Goal: Task Accomplishment & Management: Manage account settings

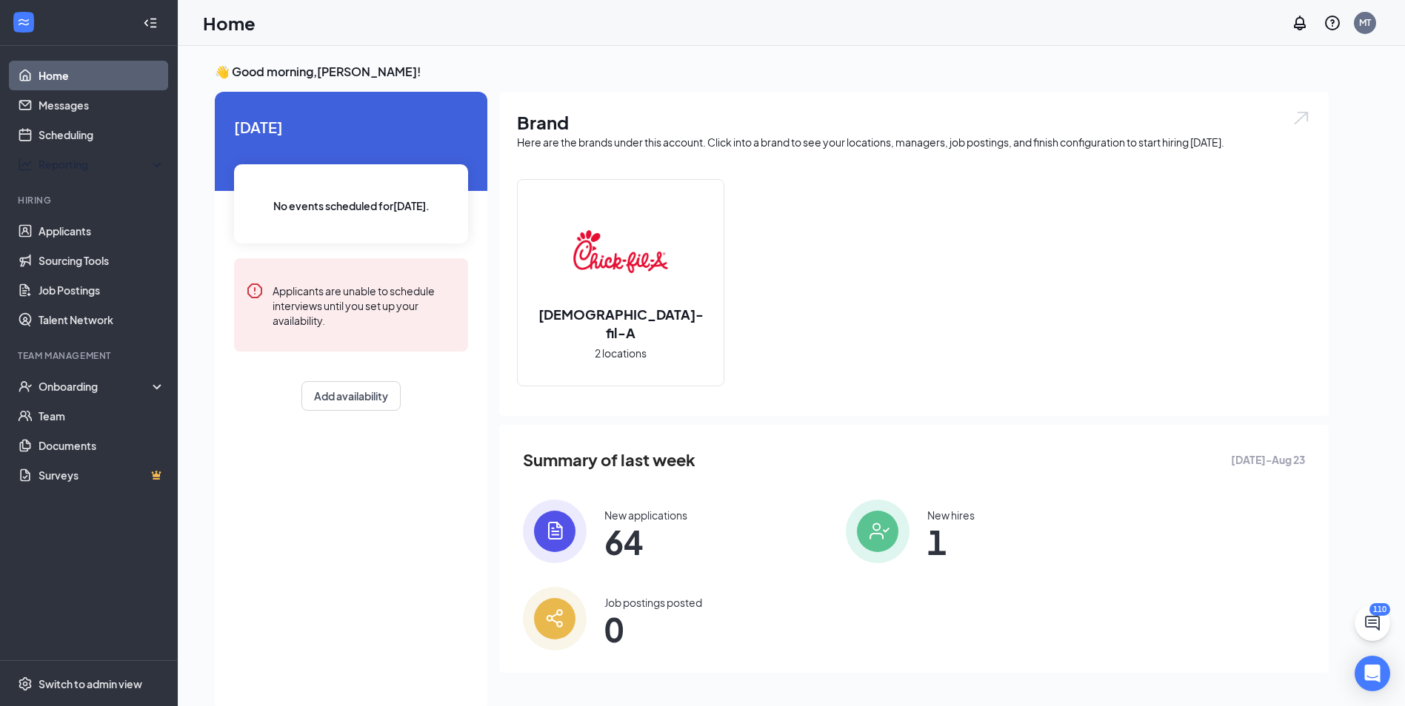
scroll to position [31, 0]
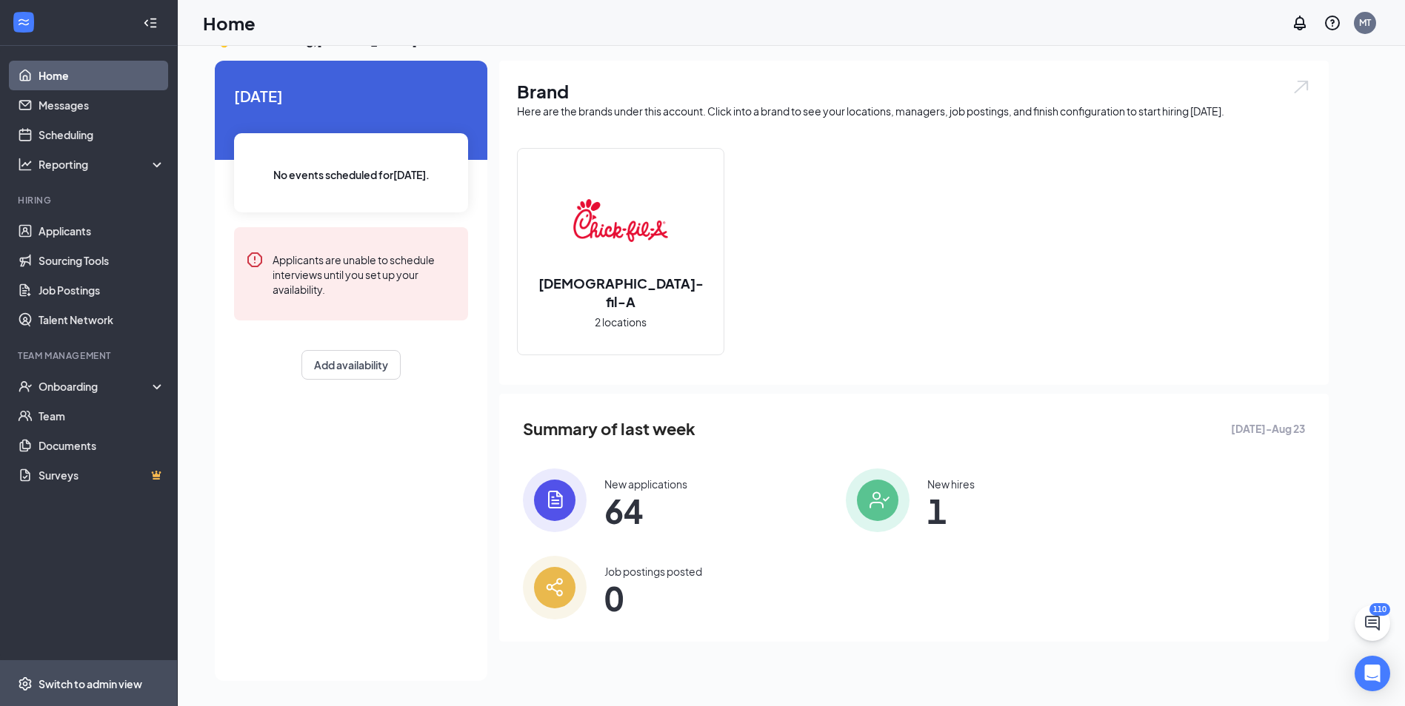
click at [74, 686] on div "Switch to admin view" at bounding box center [91, 684] width 104 height 15
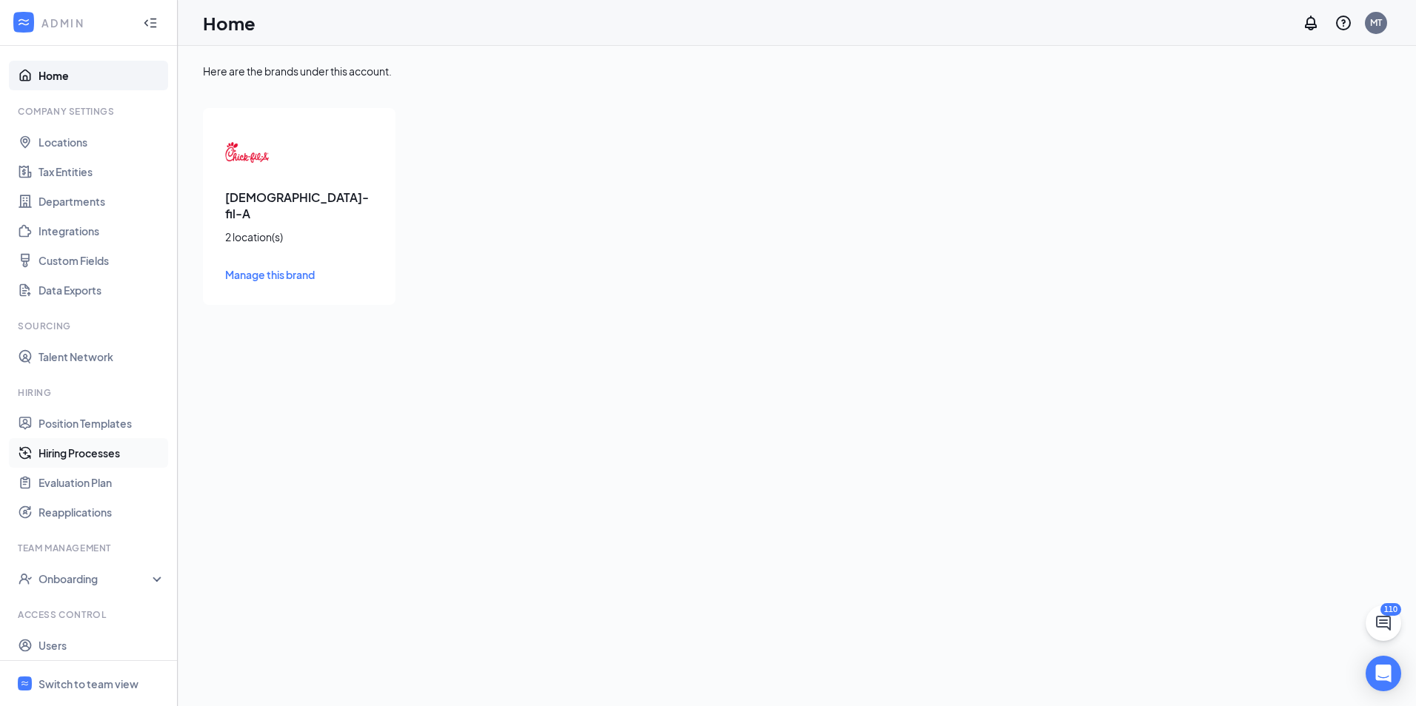
click at [74, 455] on link "Hiring Processes" at bounding box center [102, 453] width 127 height 30
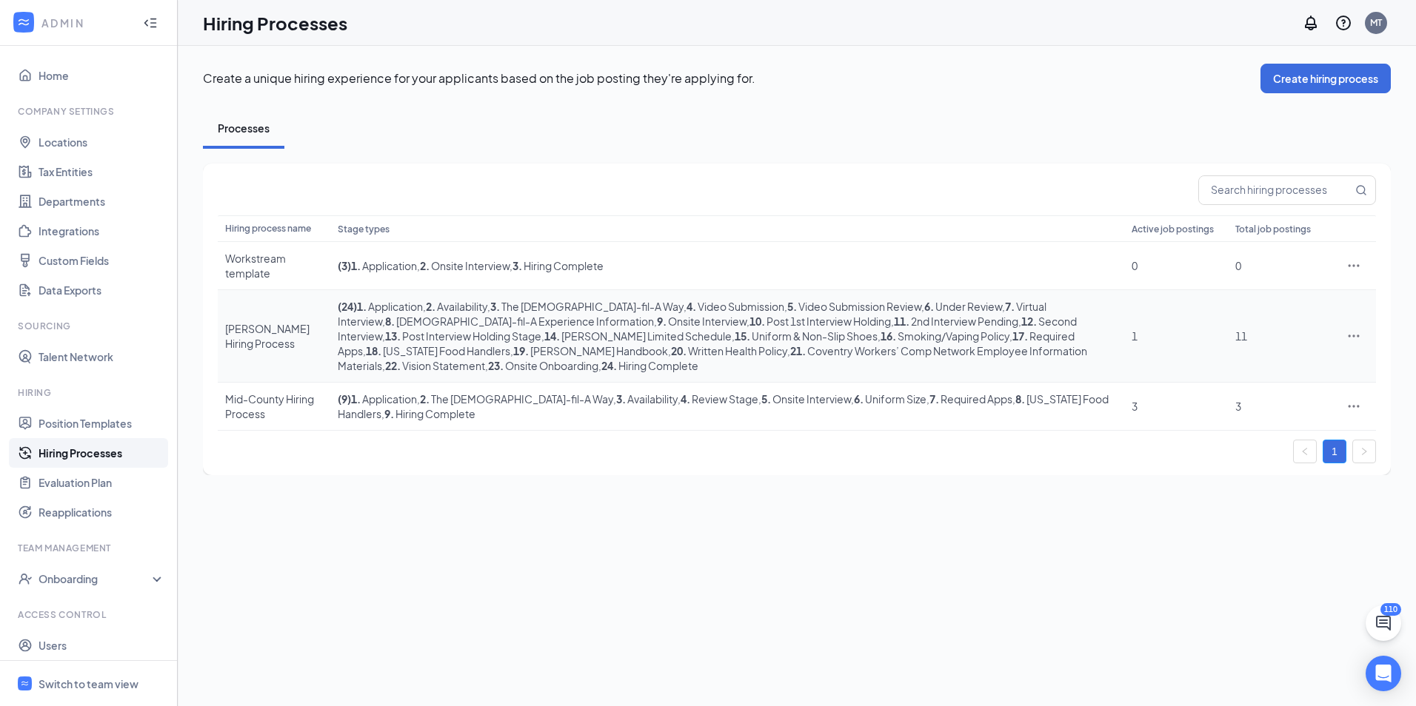
click at [1352, 340] on icon "Ellipses" at bounding box center [1353, 336] width 15 height 15
click at [1262, 375] on span "Edit" at bounding box center [1285, 372] width 127 height 16
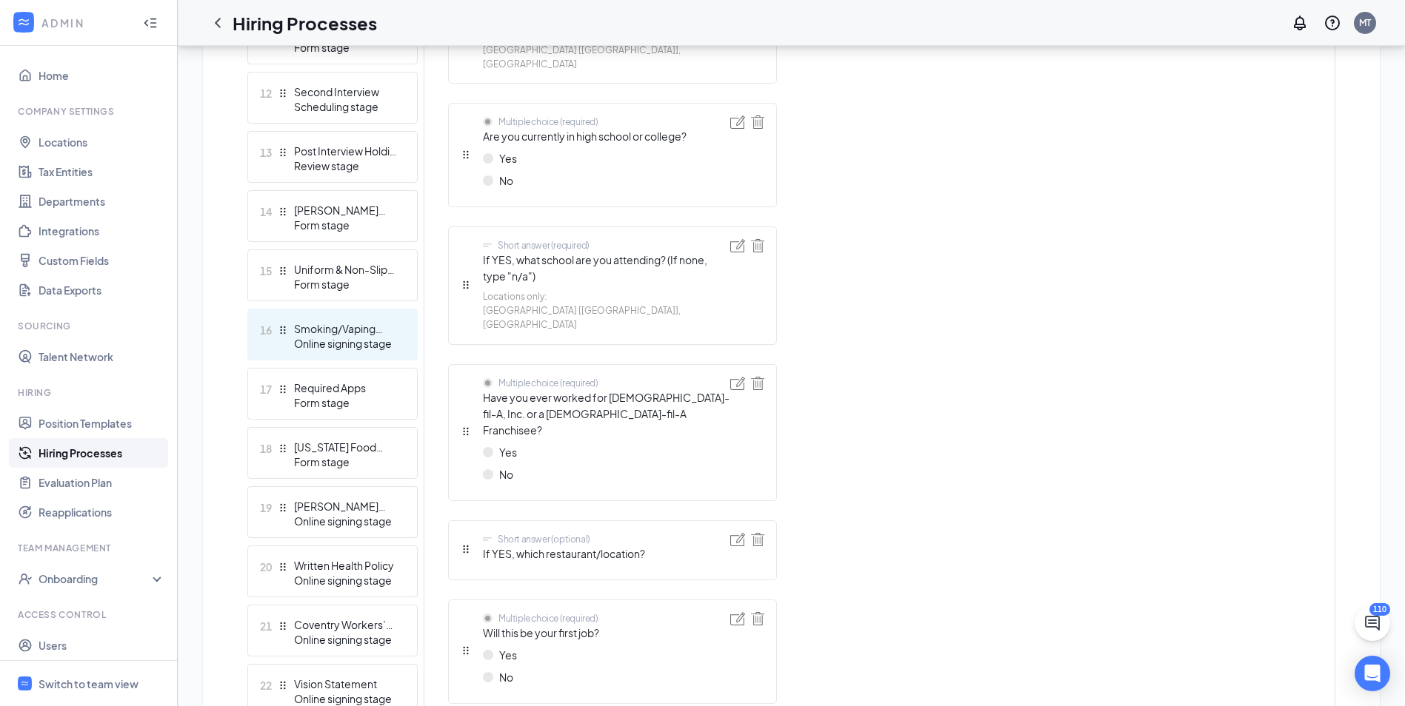
scroll to position [1111, 0]
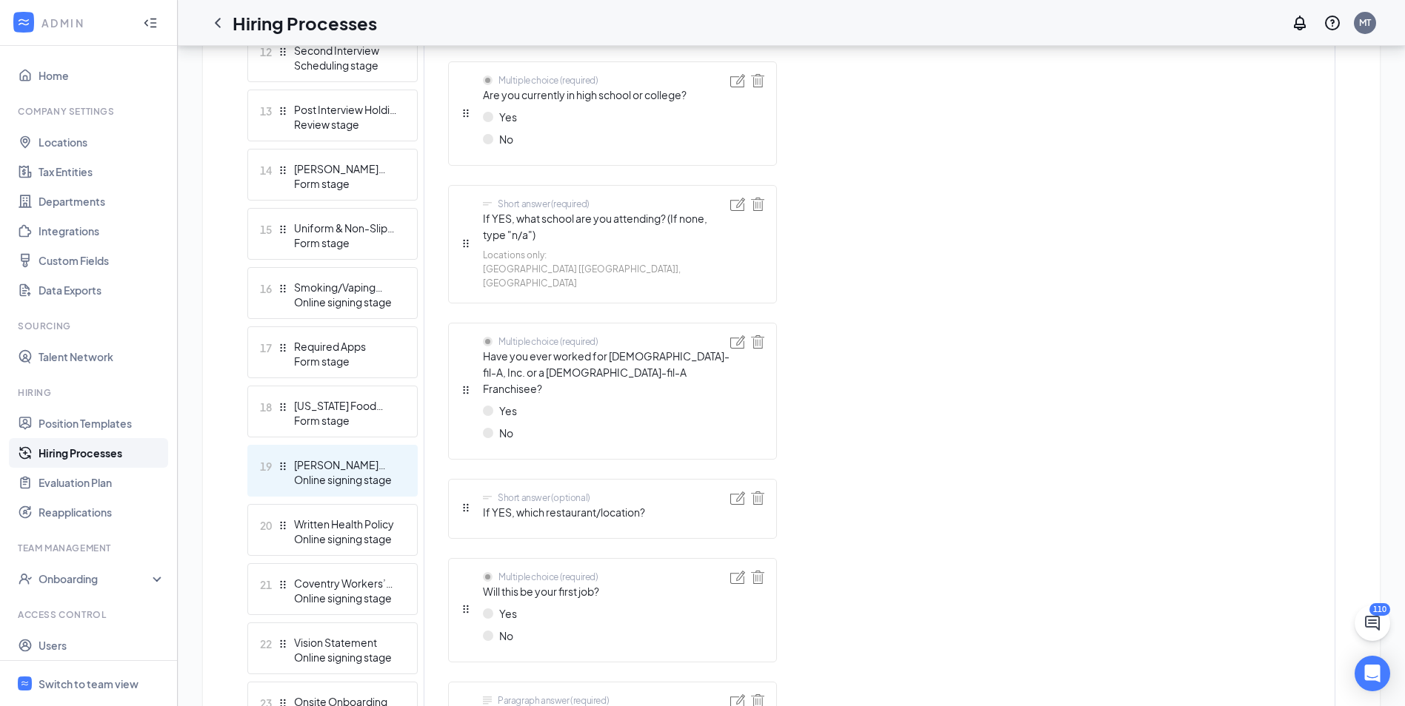
click at [353, 460] on div "[PERSON_NAME] Handbook" at bounding box center [348, 465] width 108 height 15
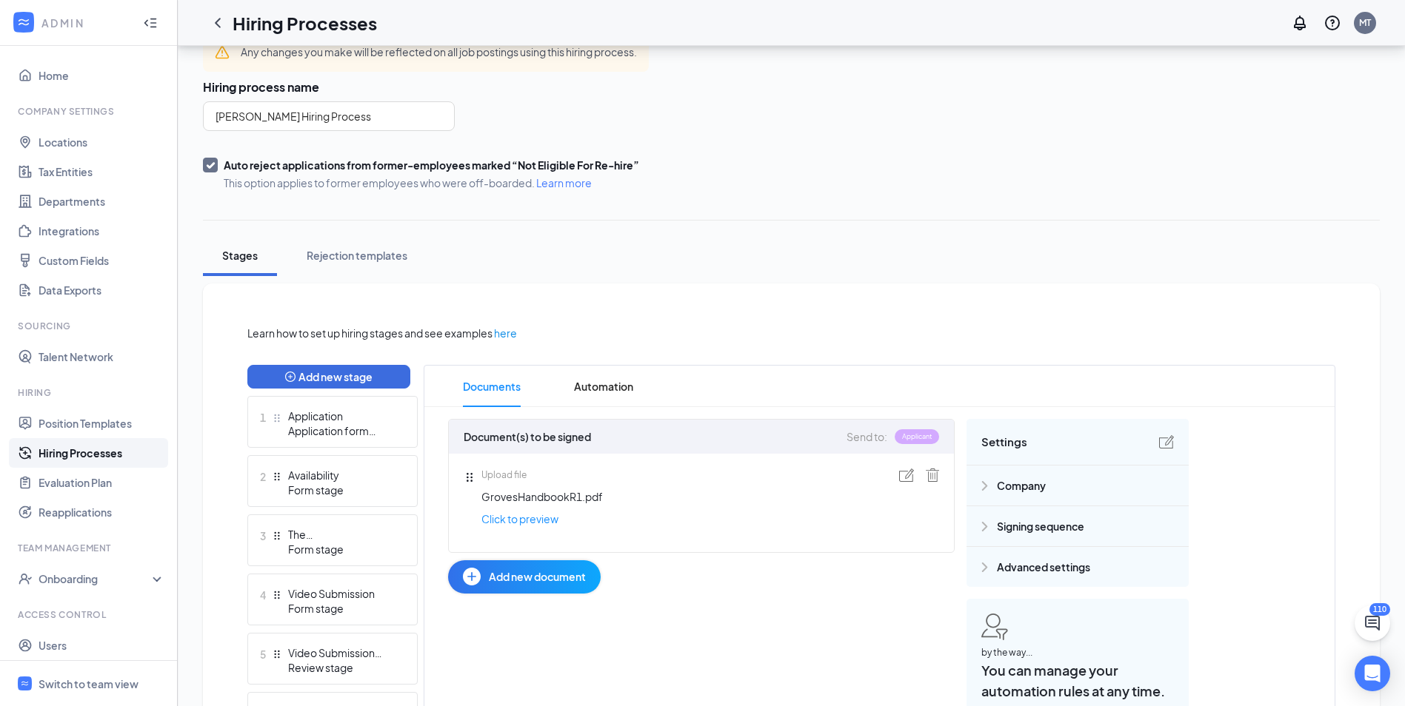
scroll to position [130, 0]
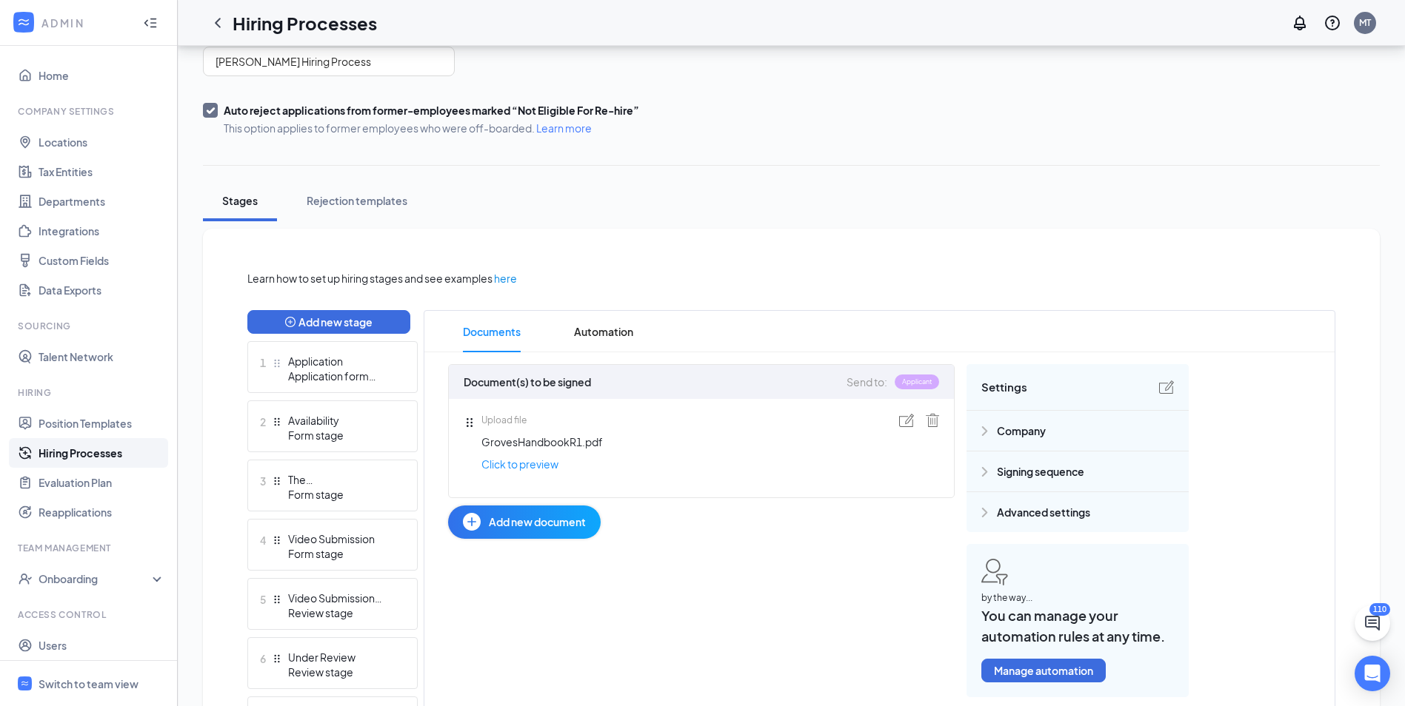
click at [905, 419] on img at bounding box center [906, 420] width 15 height 13
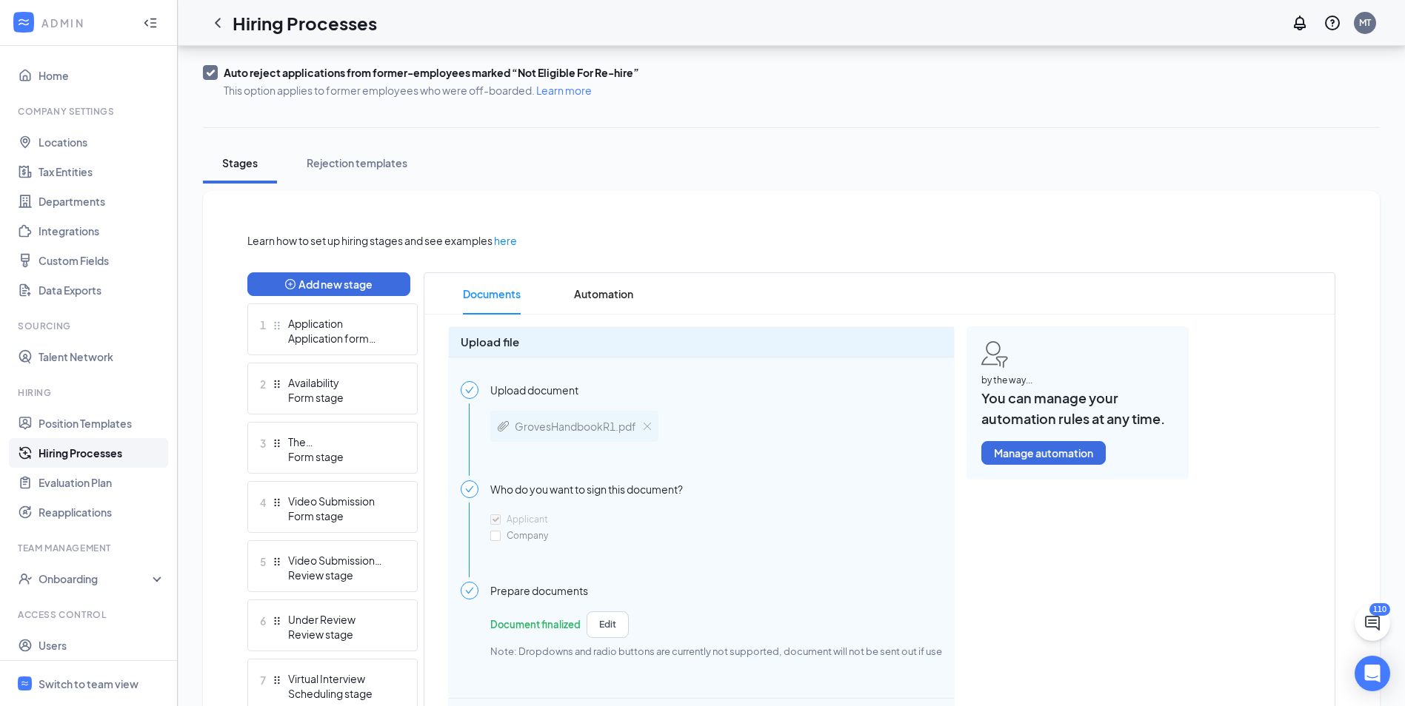
scroll to position [204, 0]
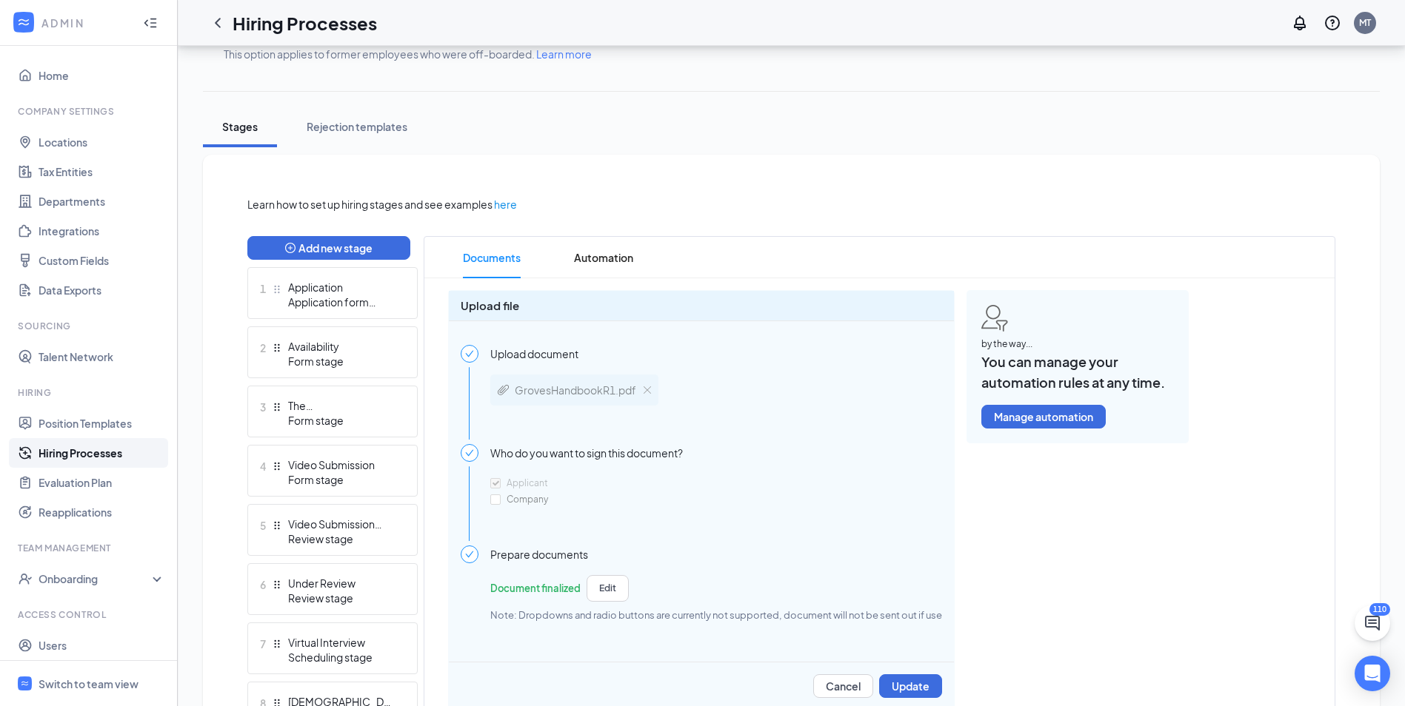
click at [646, 390] on img at bounding box center [647, 390] width 7 height 7
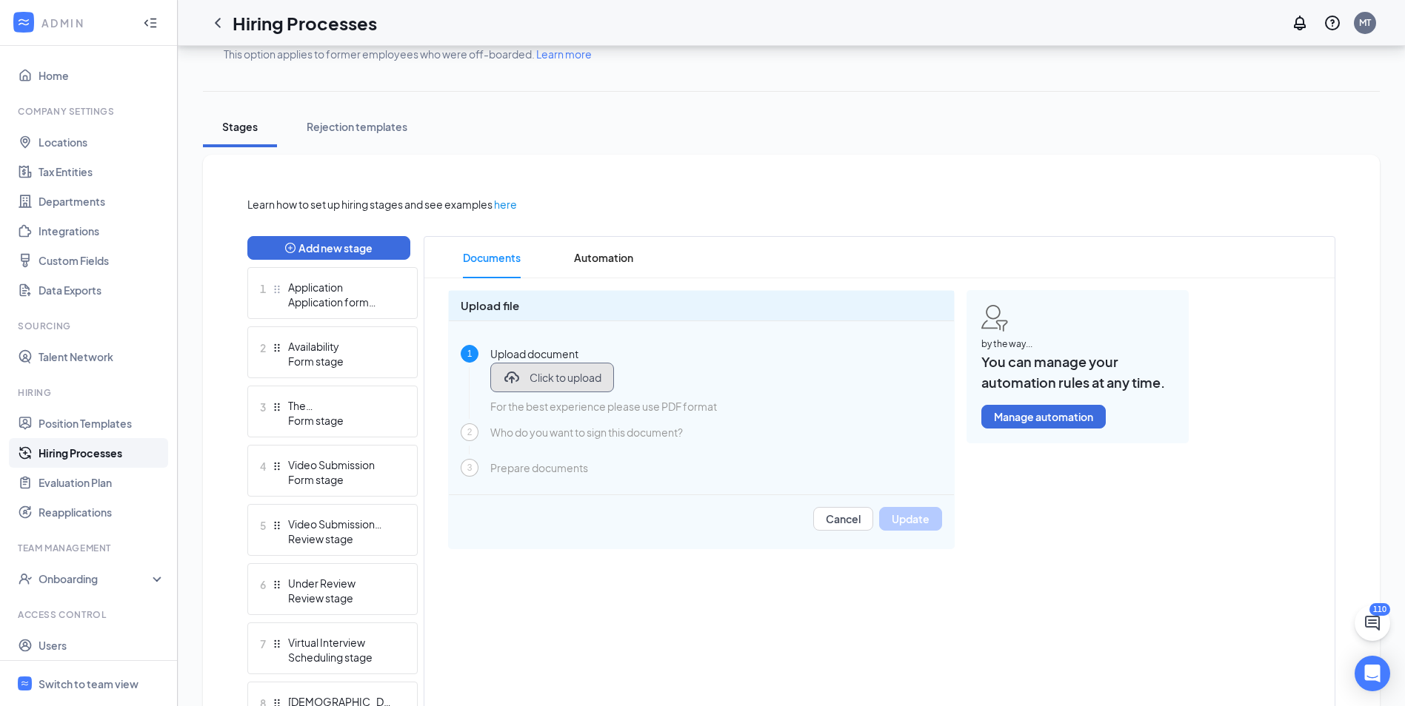
click at [566, 375] on span "Click to upload" at bounding box center [565, 377] width 72 height 15
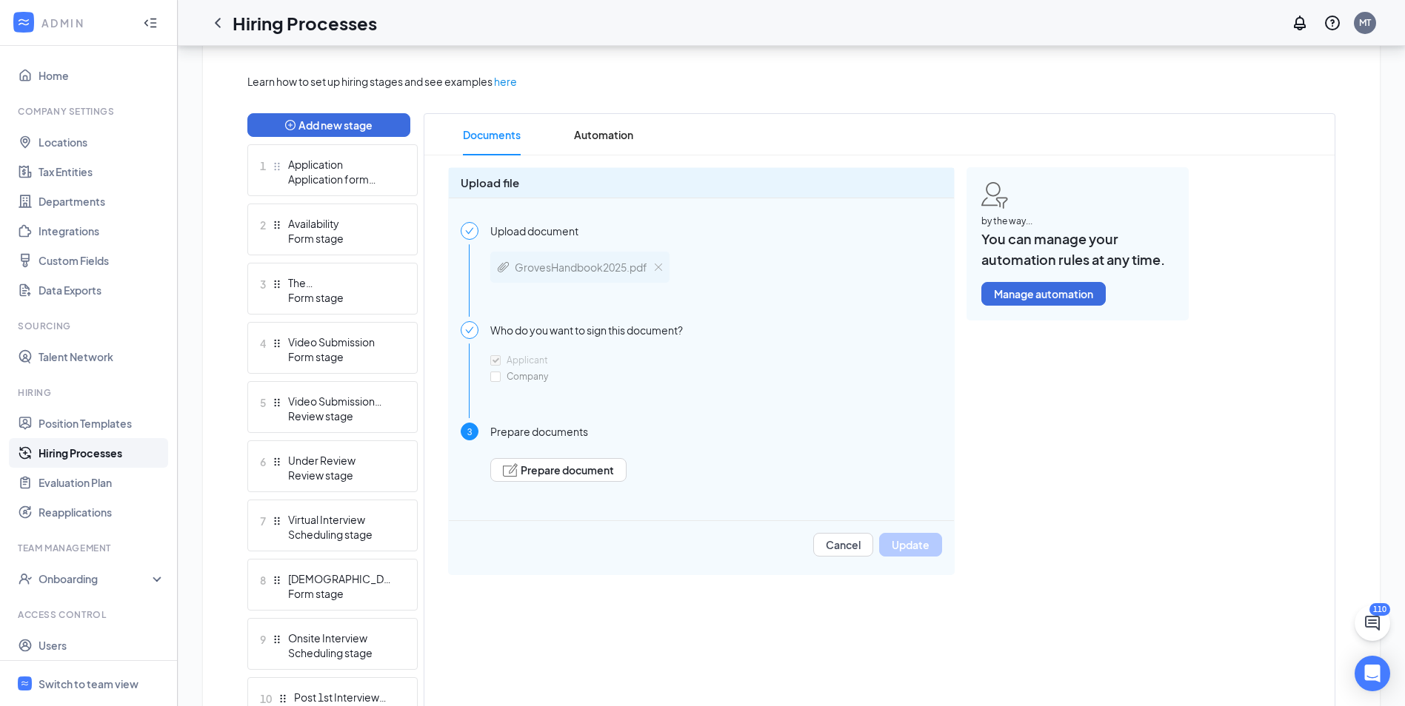
scroll to position [352, 0]
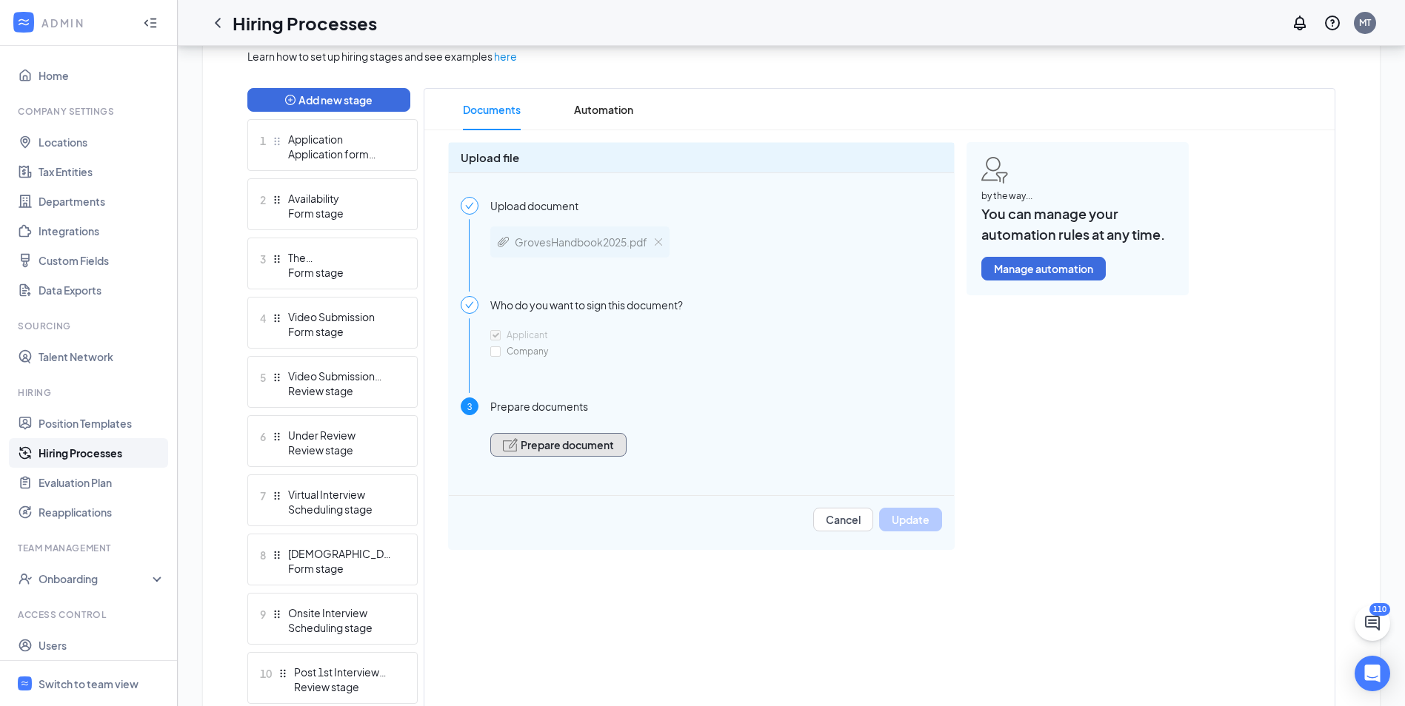
click at [545, 444] on span "Prepare document" at bounding box center [567, 445] width 93 height 10
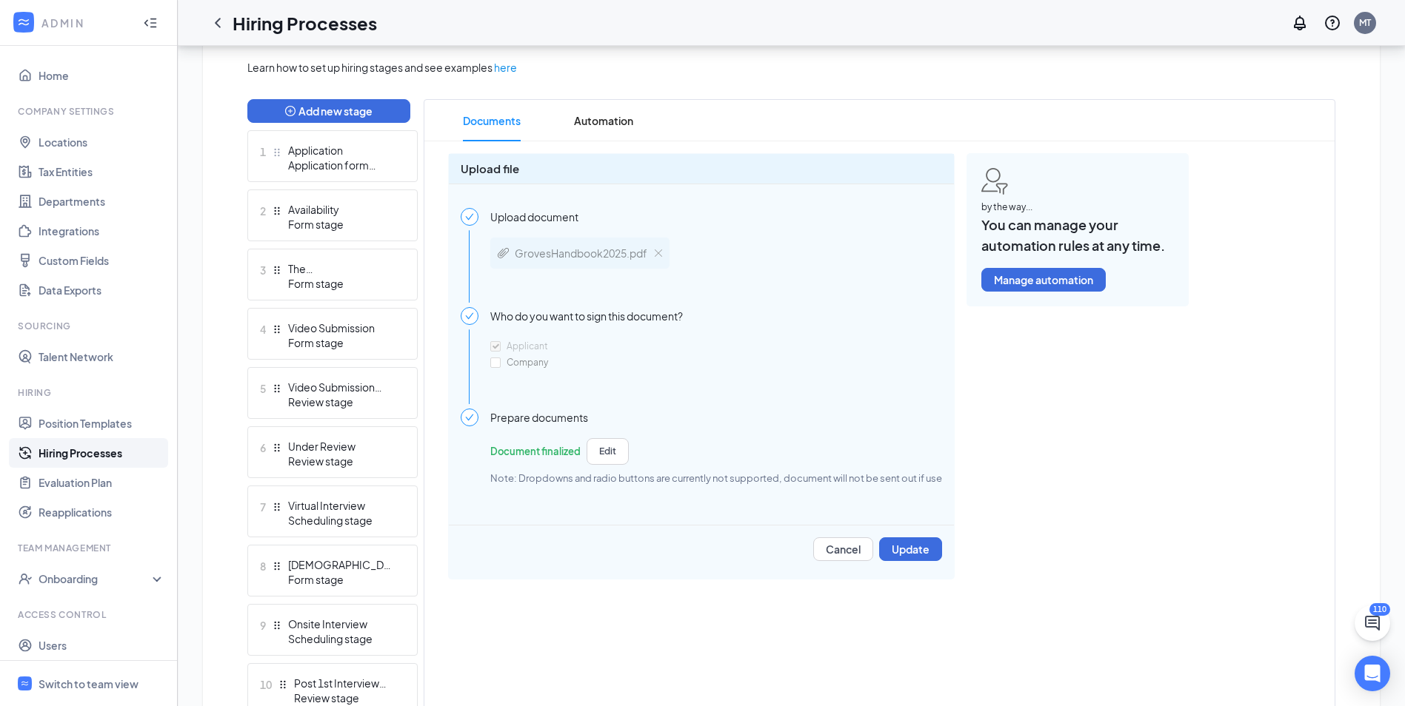
scroll to position [370, 0]
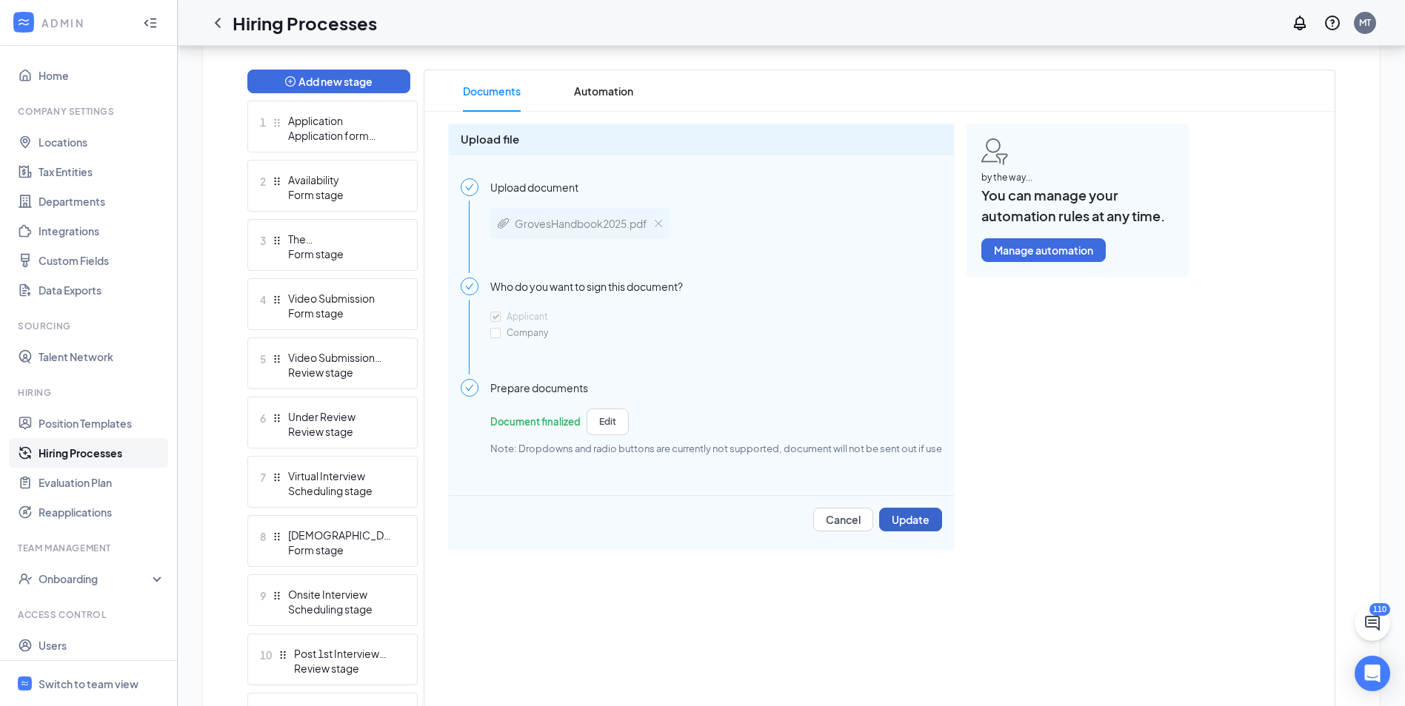
click at [907, 510] on button "Update" at bounding box center [910, 520] width 63 height 24
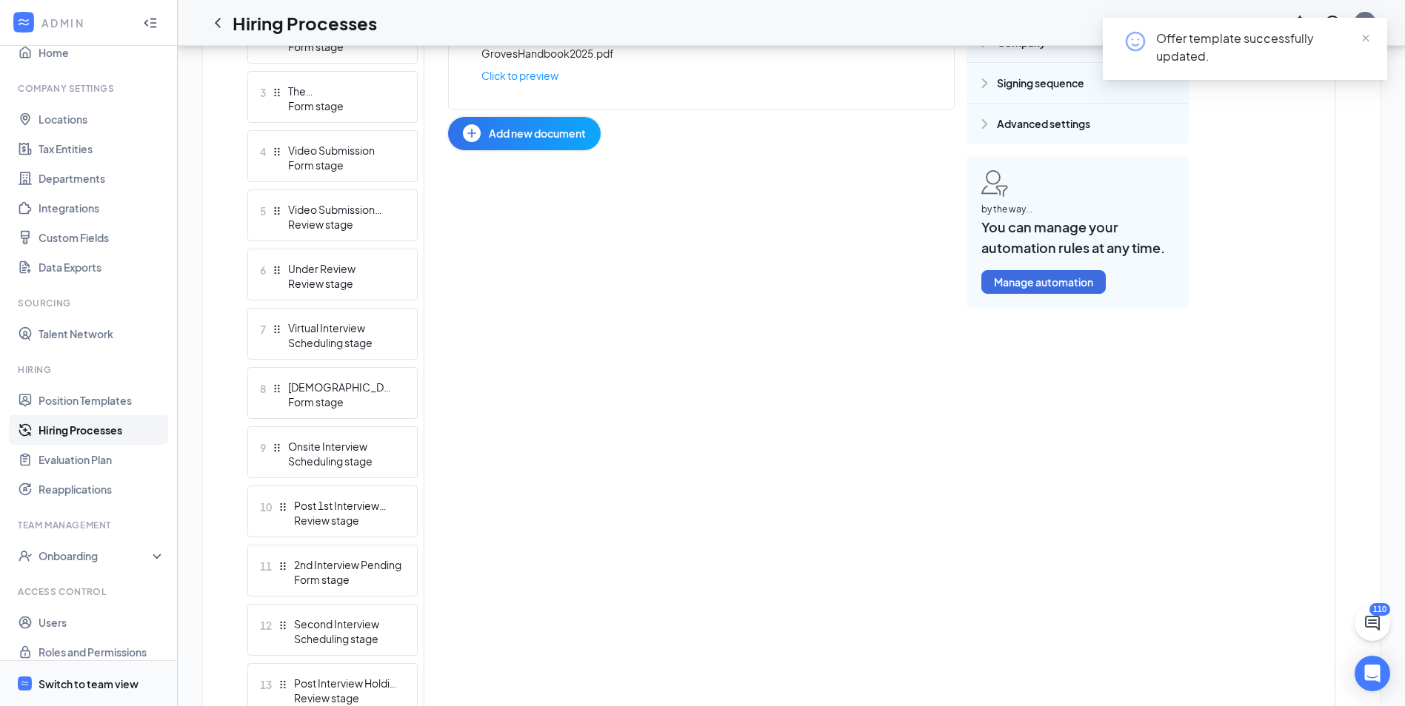
scroll to position [36, 0]
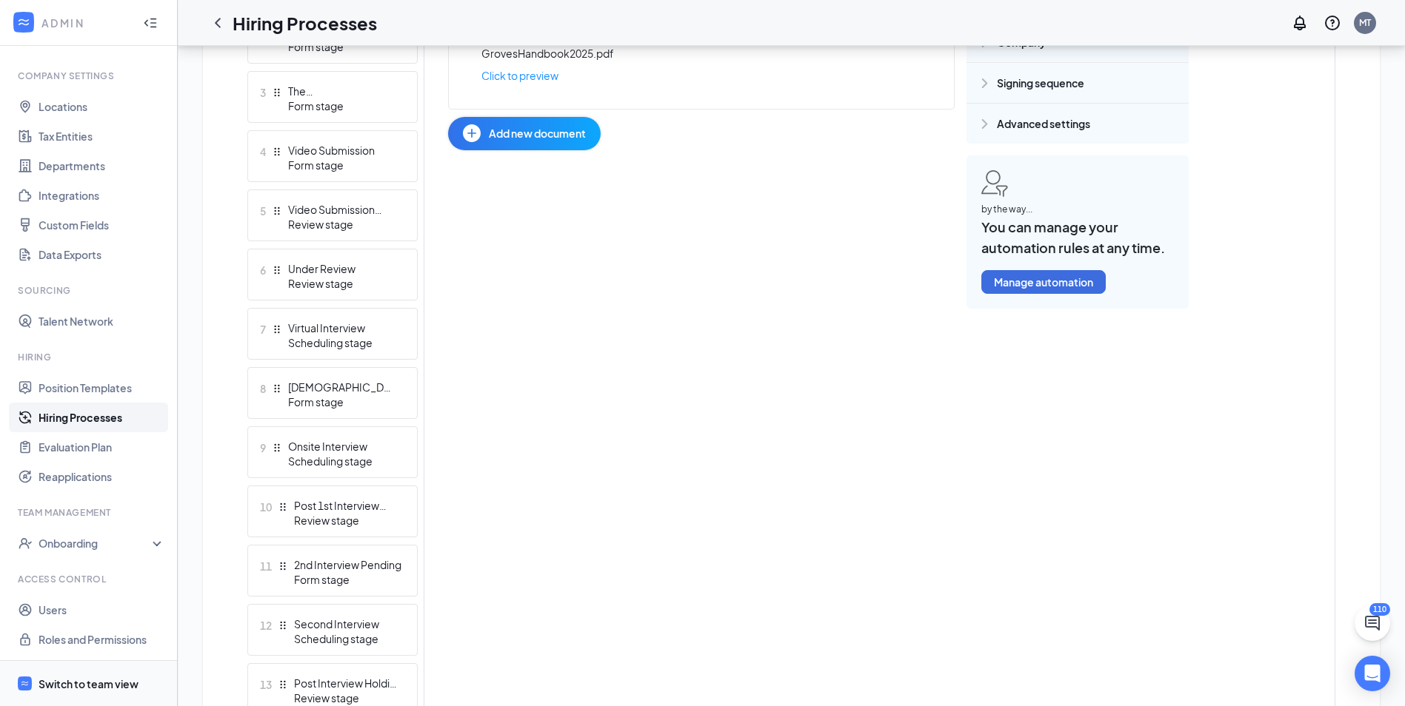
click at [68, 678] on div "Switch to team view" at bounding box center [89, 684] width 100 height 15
